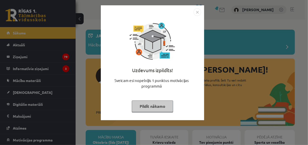
click at [167, 111] on button "Pildīt nākamo" at bounding box center [152, 106] width 41 height 12
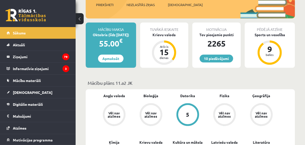
scroll to position [109, 0]
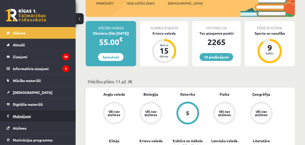
click at [35, 119] on legend "Maksājumi 0" at bounding box center [41, 116] width 57 height 12
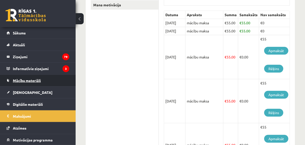
click at [52, 78] on link "Mācību materiāli" at bounding box center [38, 80] width 63 height 12
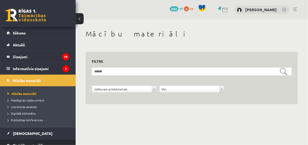
click at [54, 139] on link "Digitālie materiāli" at bounding box center [38, 145] width 63 height 12
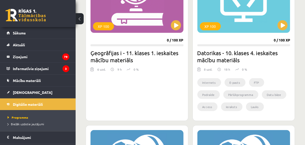
scroll to position [184, 0]
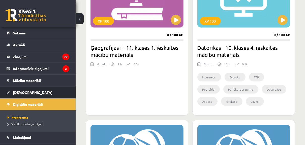
click at [29, 90] on link "[DEMOGRAPHIC_DATA]" at bounding box center [38, 92] width 63 height 12
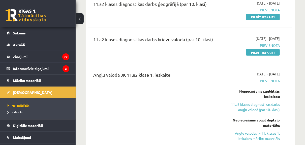
scroll to position [113, 0]
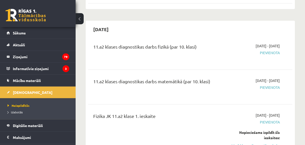
scroll to position [1437, 0]
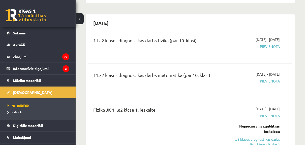
drag, startPoint x: 301, startPoint y: 45, endPoint x: 299, endPoint y: 47, distance: 3.2
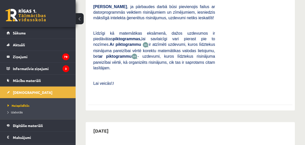
scroll to position [1777, 0]
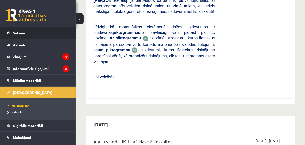
click at [21, 32] on span "Sākums" at bounding box center [19, 33] width 13 height 5
